Goal: Task Accomplishment & Management: Use online tool/utility

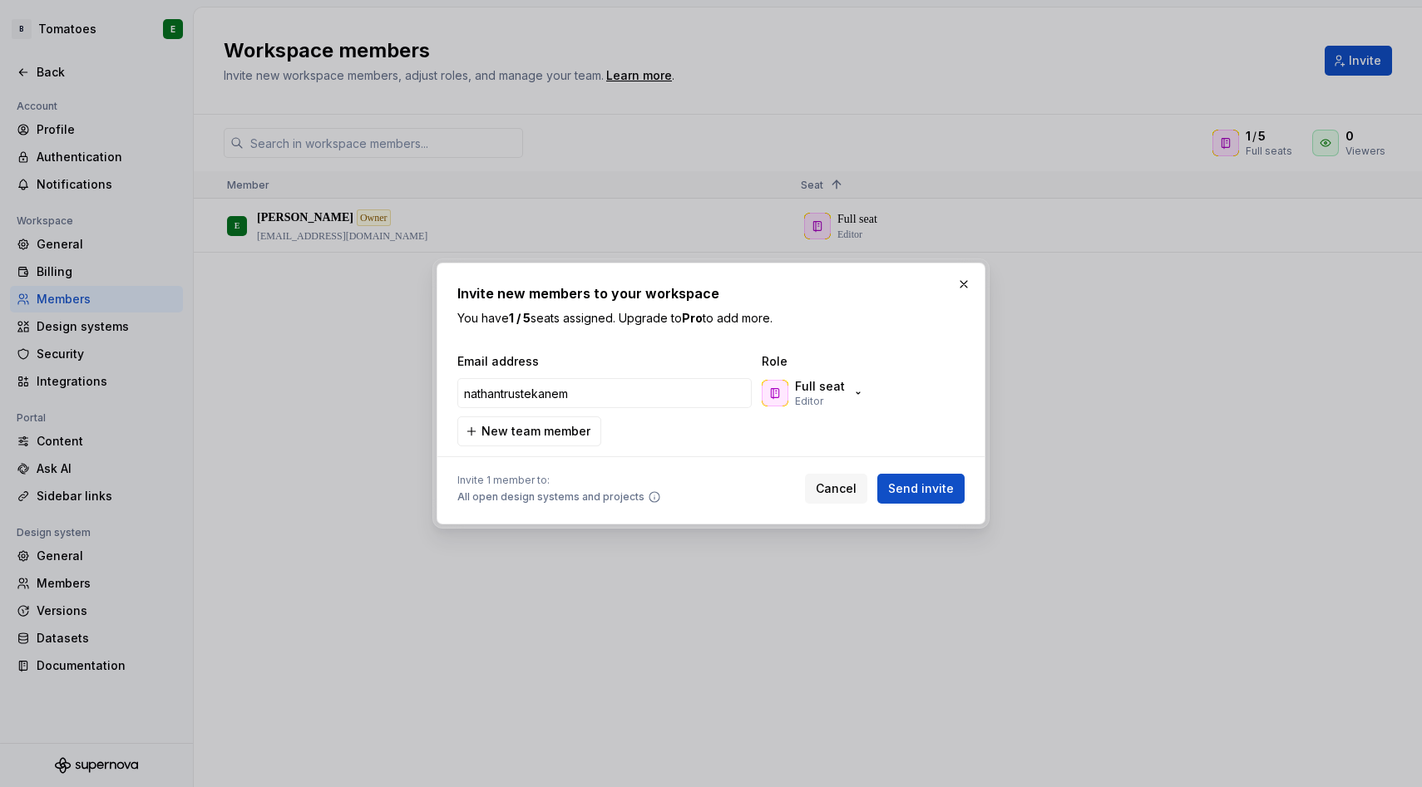
type input "[EMAIL_ADDRESS][DOMAIN_NAME]"
click at [904, 491] on span "Send invite" at bounding box center [921, 489] width 66 height 17
click at [904, 491] on div "Cancel Send invite" at bounding box center [885, 489] width 160 height 30
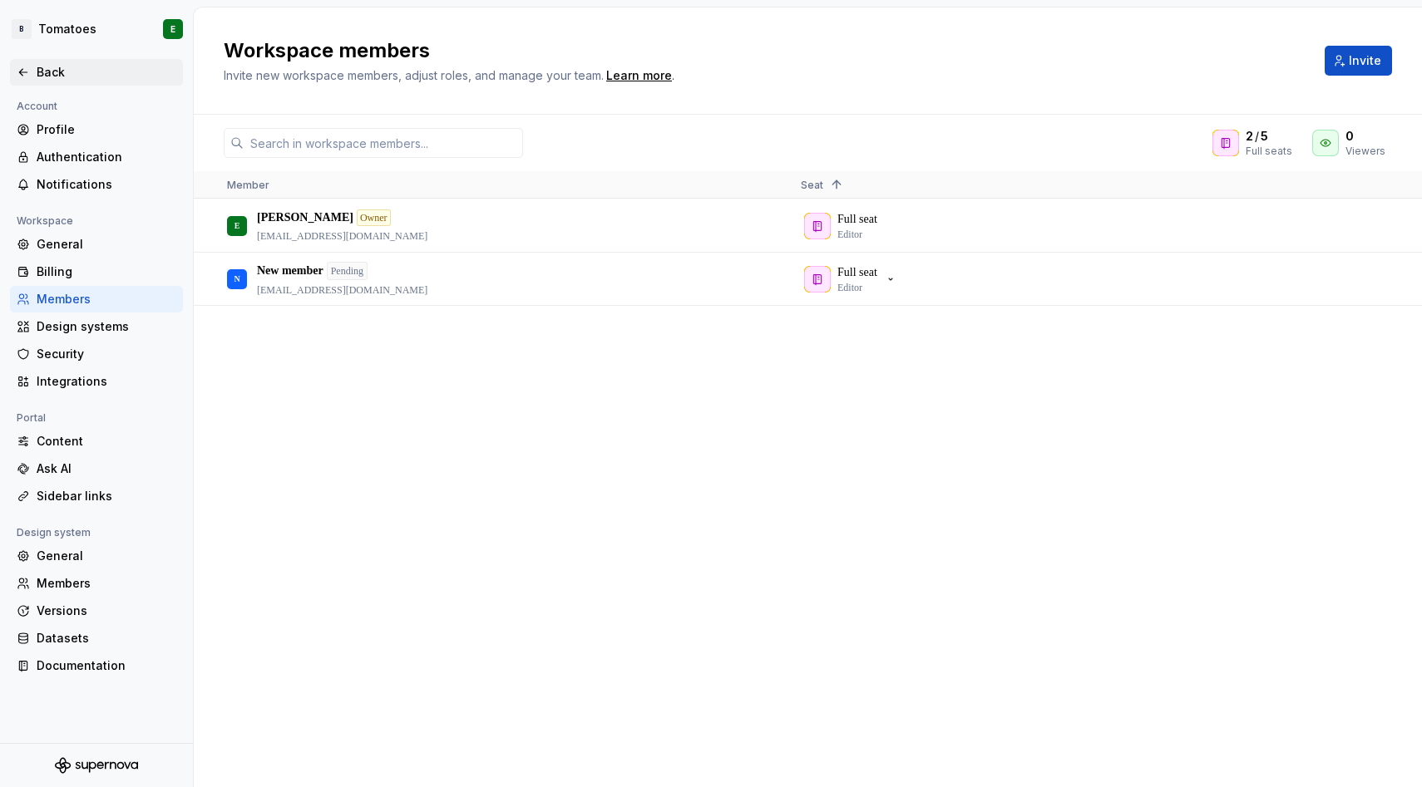
click at [48, 67] on div "Back" at bounding box center [107, 72] width 140 height 17
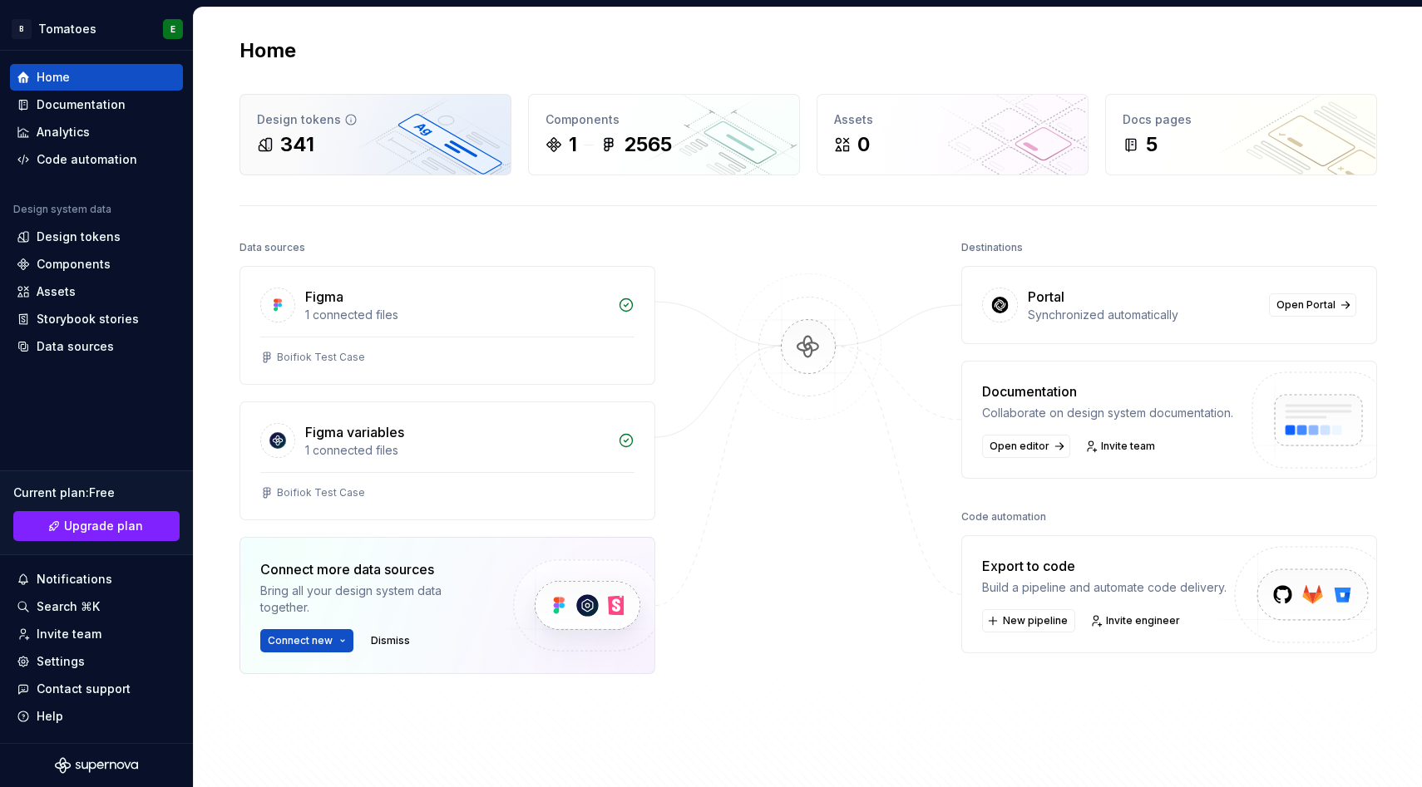
click at [279, 128] on div "Design tokens 341" at bounding box center [375, 135] width 270 height 80
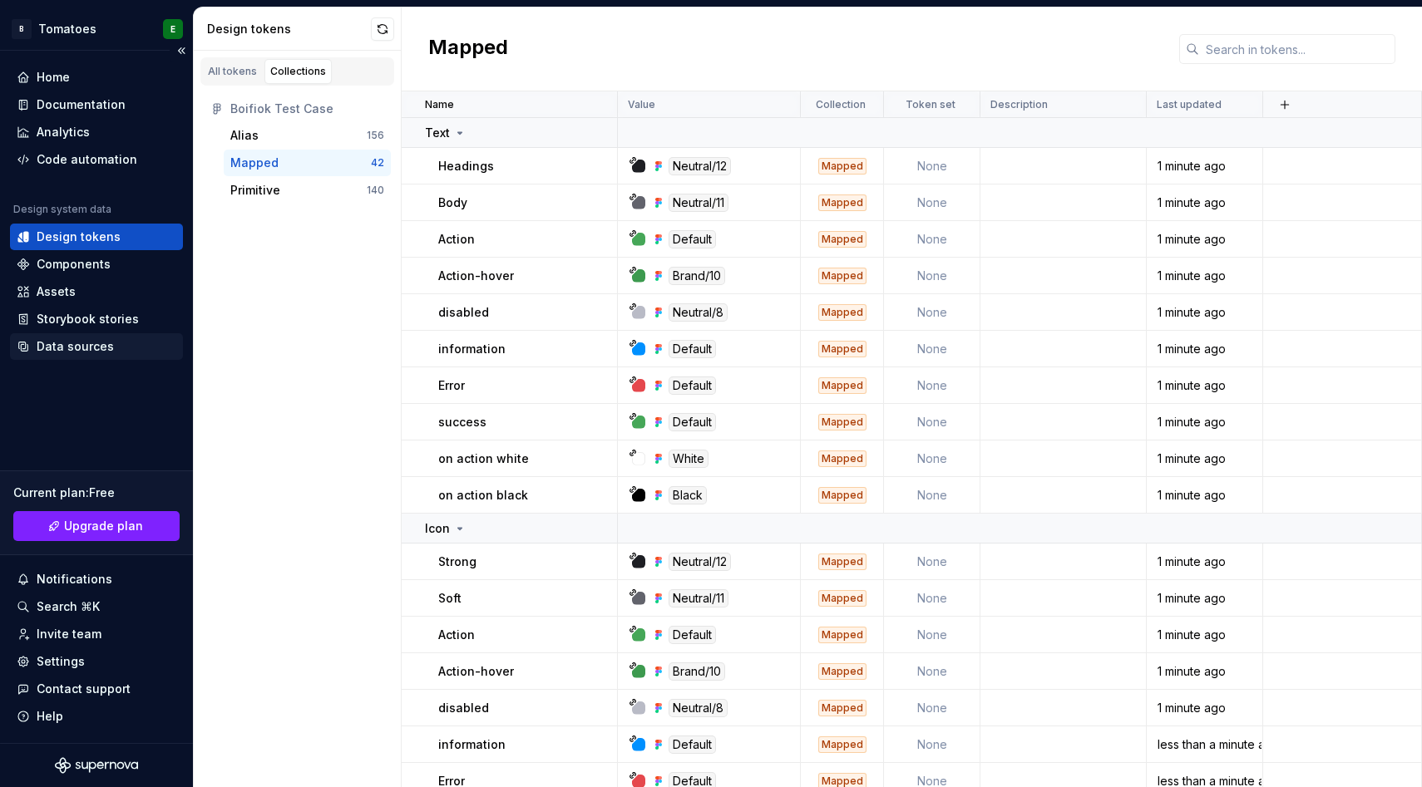
click at [88, 348] on div "Data sources" at bounding box center [75, 346] width 77 height 17
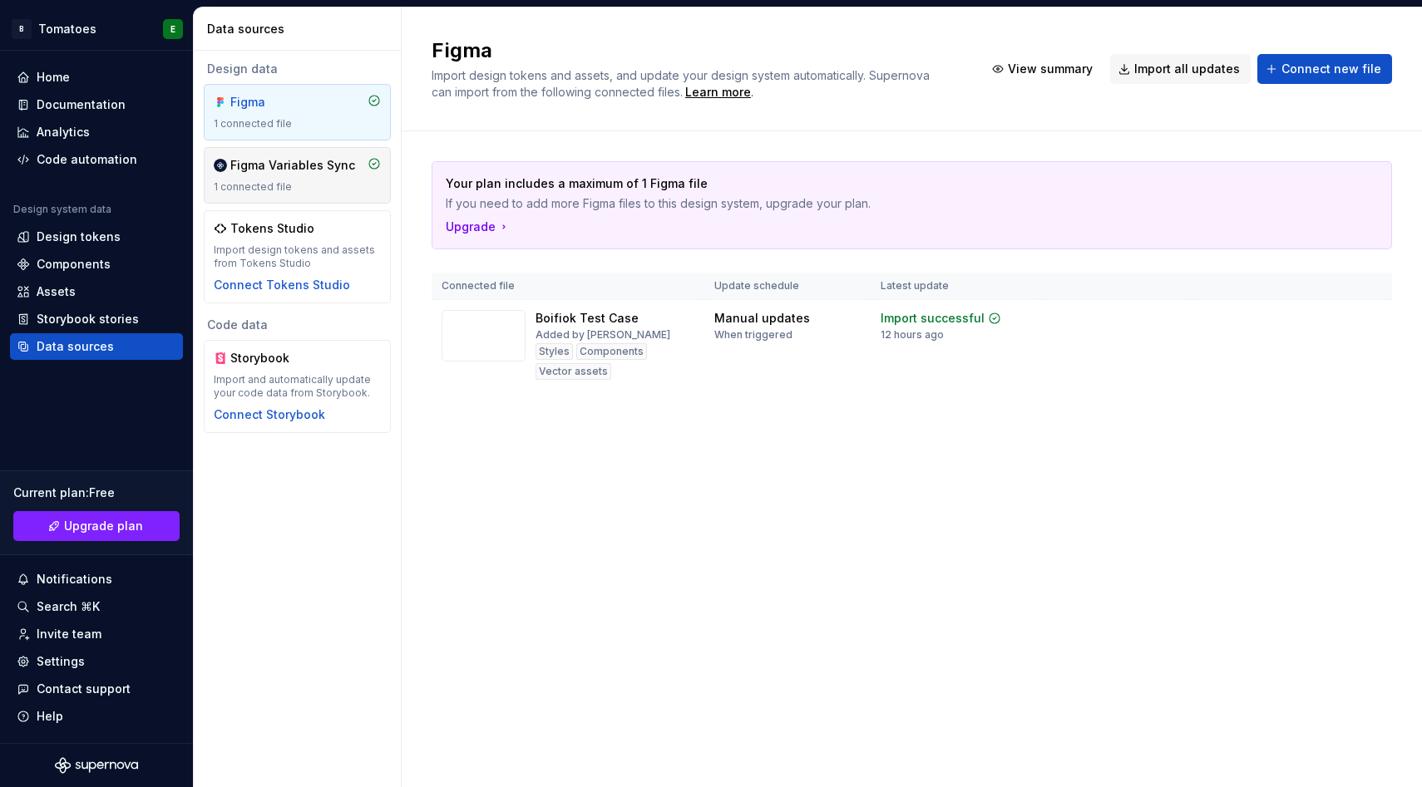
click at [320, 165] on div "Figma Variables Sync" at bounding box center [292, 165] width 125 height 17
